Goal: Transaction & Acquisition: Obtain resource

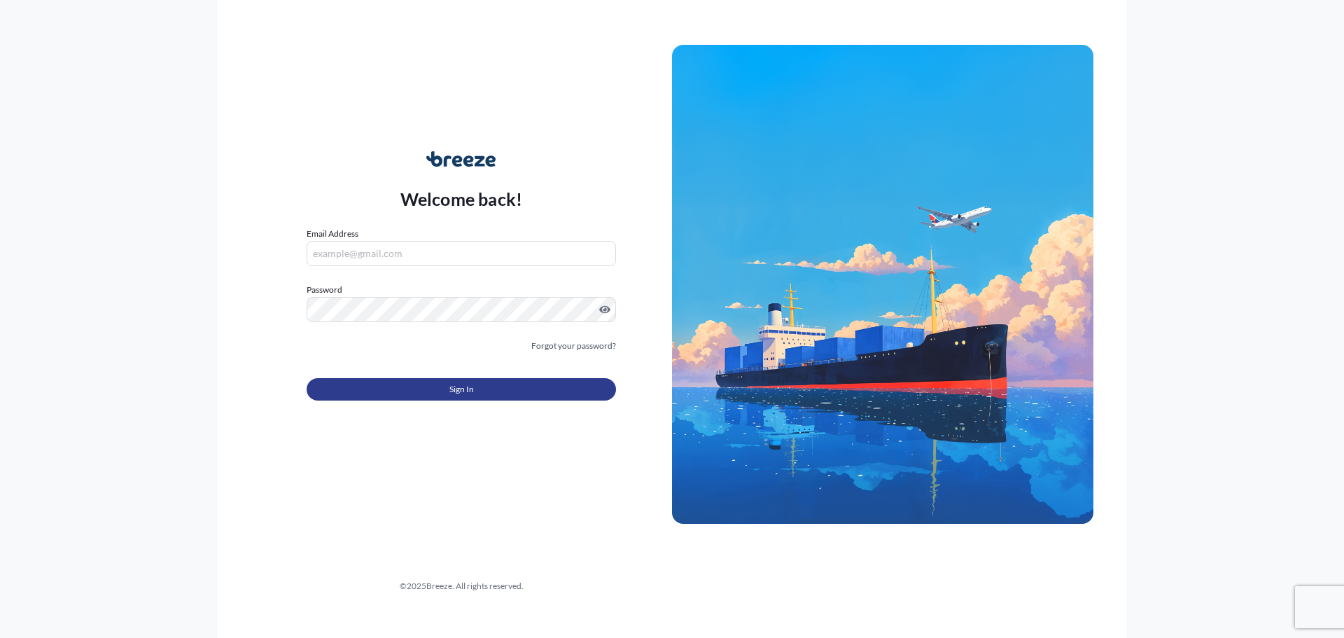
type input "[PERSON_NAME][EMAIL_ADDRESS][PERSON_NAME][DOMAIN_NAME]"
click at [439, 386] on button "Sign In" at bounding box center [461, 389] width 309 height 22
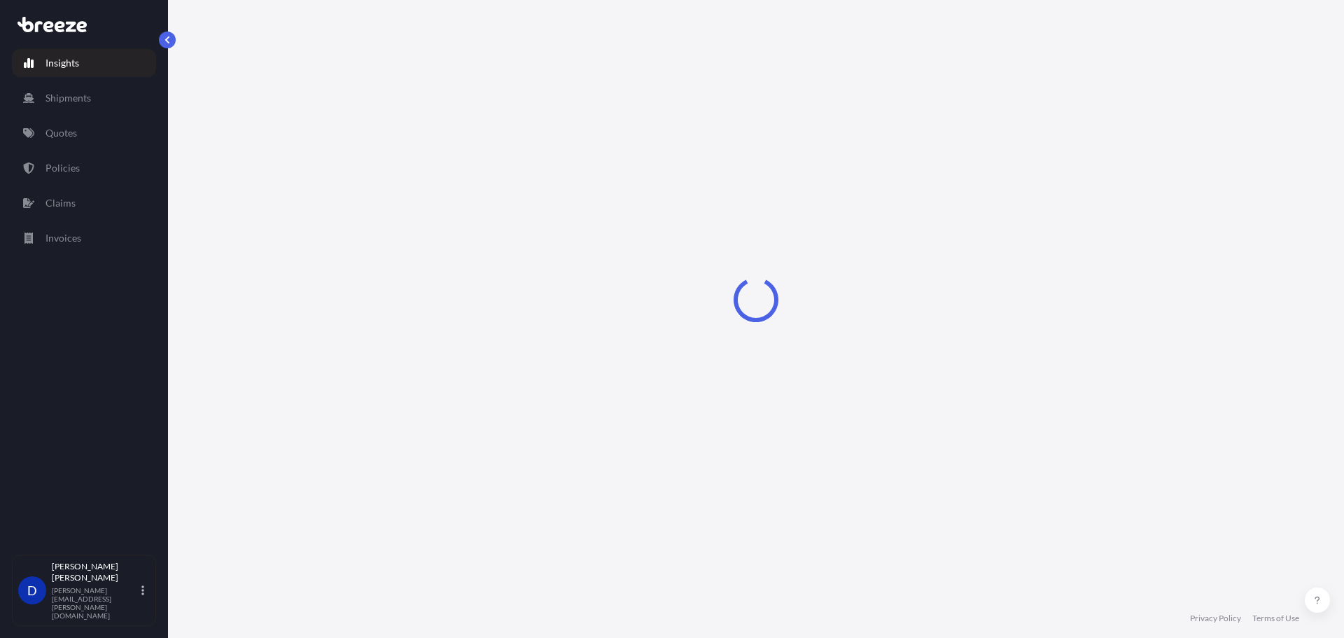
select select "2025"
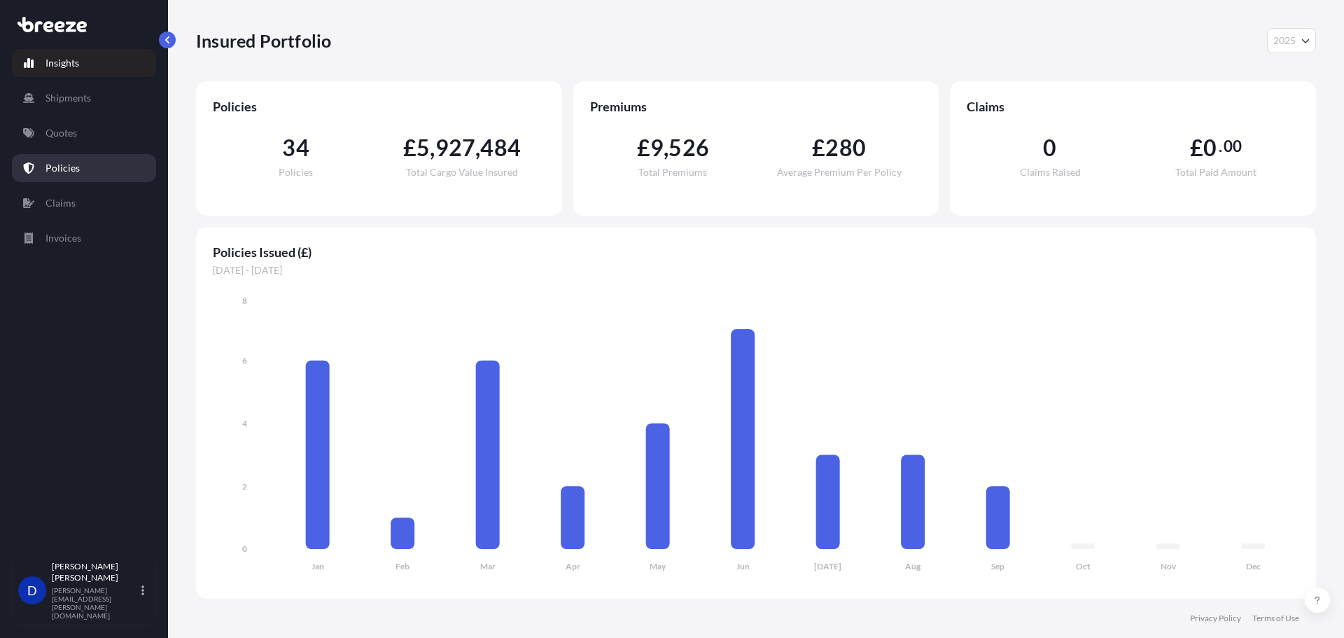
click at [74, 165] on p "Policies" at bounding box center [63, 168] width 34 height 14
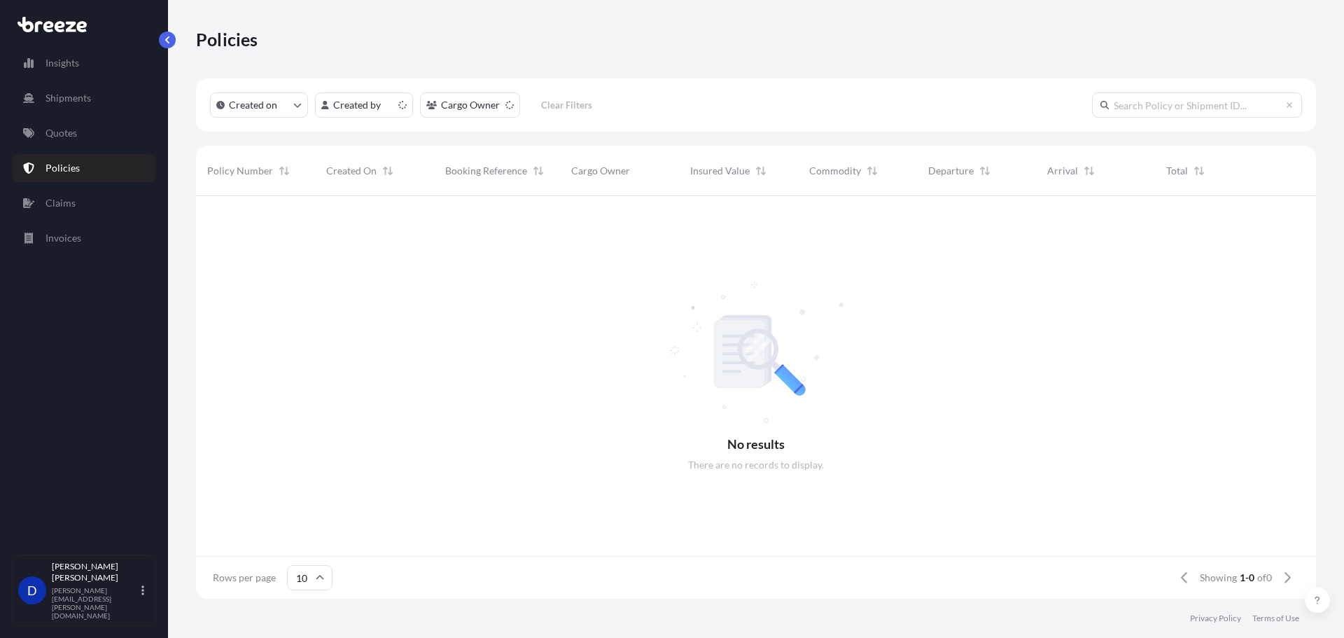
scroll to position [400, 1110]
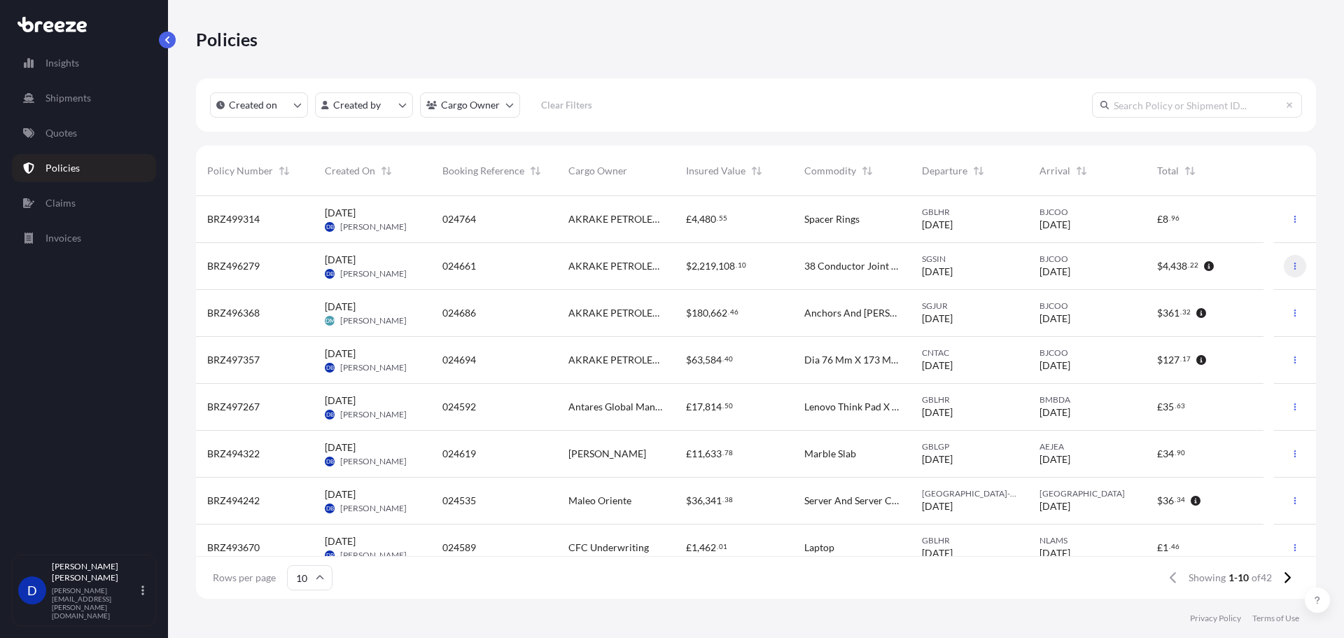
click at [1291, 270] on icon "button" at bounding box center [1295, 266] width 8 height 8
click at [1195, 299] on p "Download certificate" at bounding box center [1219, 294] width 92 height 14
